Goal: Information Seeking & Learning: Find specific fact

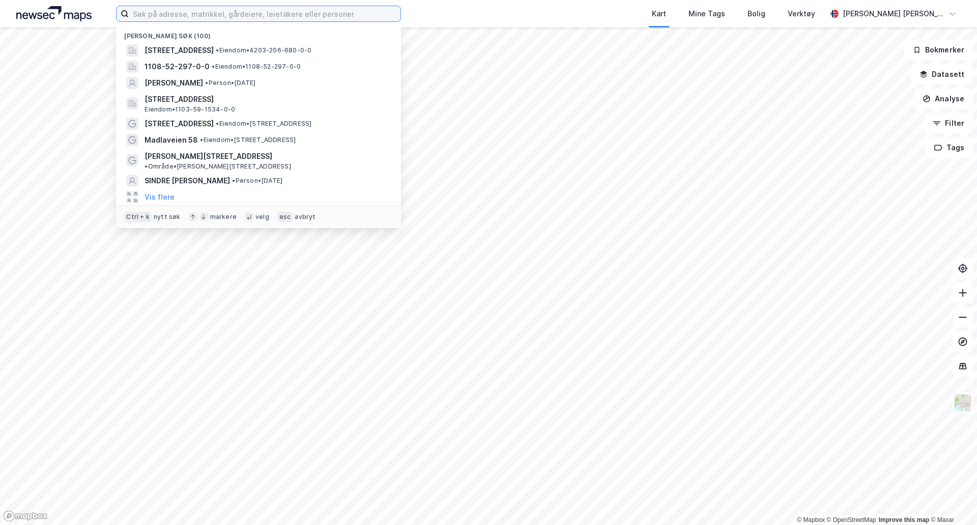
click at [209, 13] on input at bounding box center [265, 13] width 272 height 15
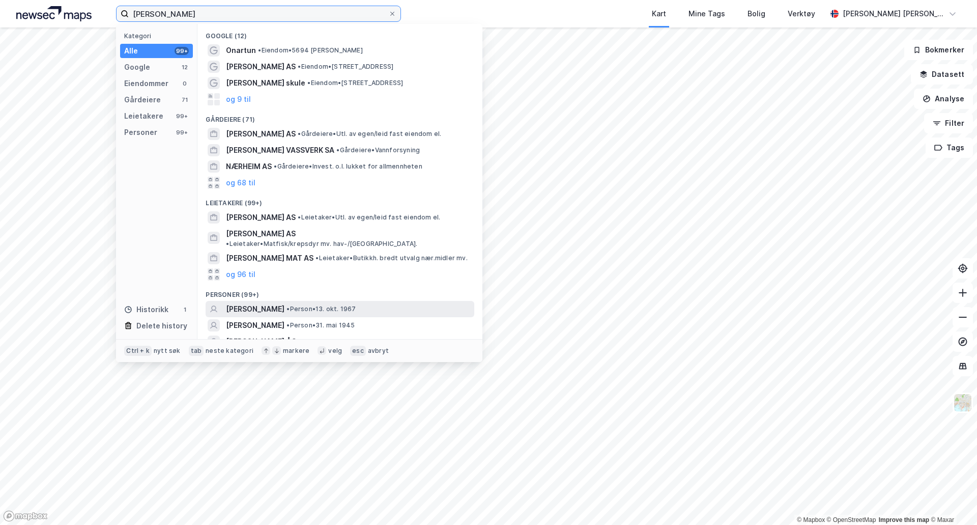
type input "[PERSON_NAME]"
click at [347, 305] on span "• Person • 13. okt. 1967" at bounding box center [321, 309] width 69 height 8
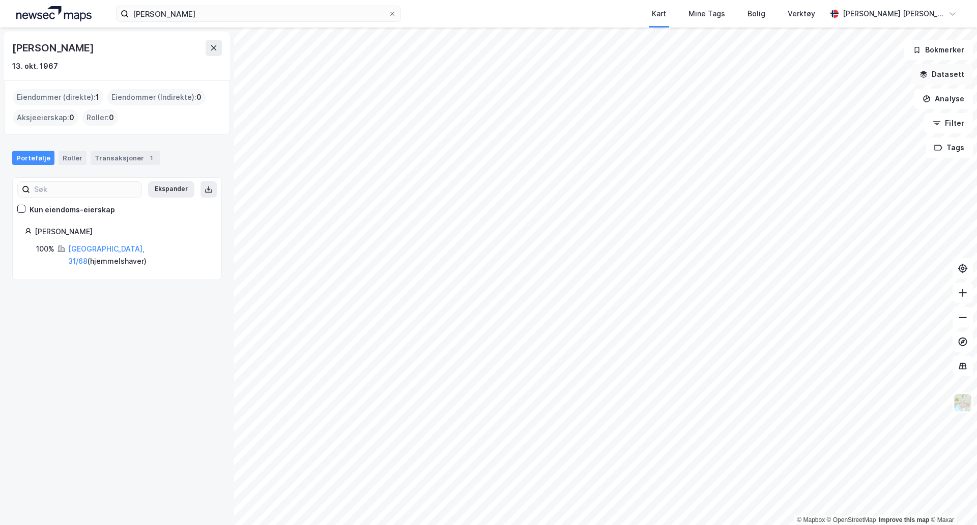
click at [956, 76] on button "Datasett" at bounding box center [942, 74] width 62 height 20
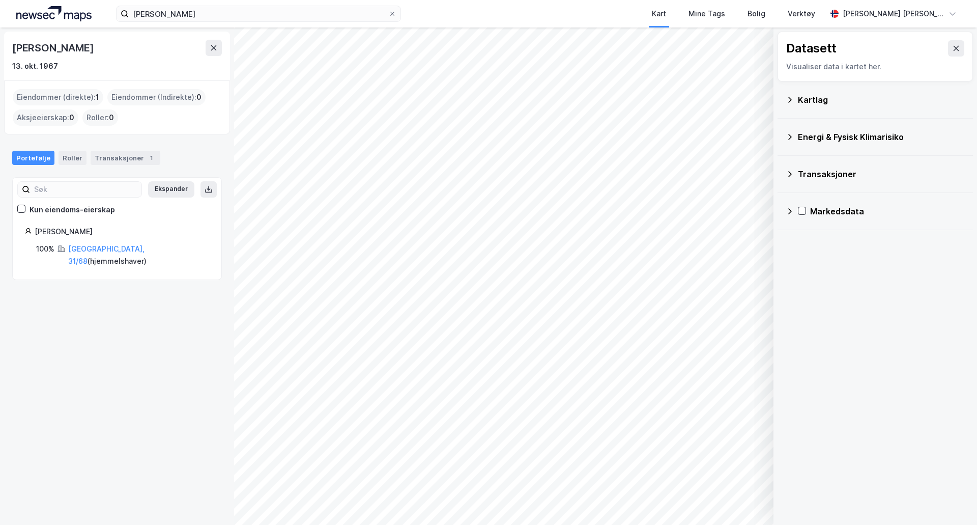
click at [790, 98] on icon at bounding box center [791, 100] width 4 height 6
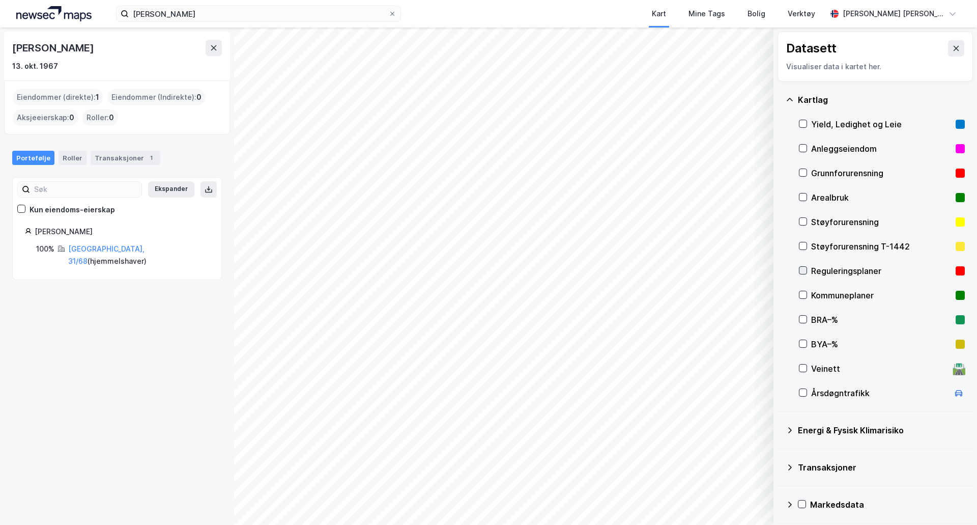
click at [801, 271] on icon at bounding box center [803, 270] width 7 height 7
